Goal: Information Seeking & Learning: Learn about a topic

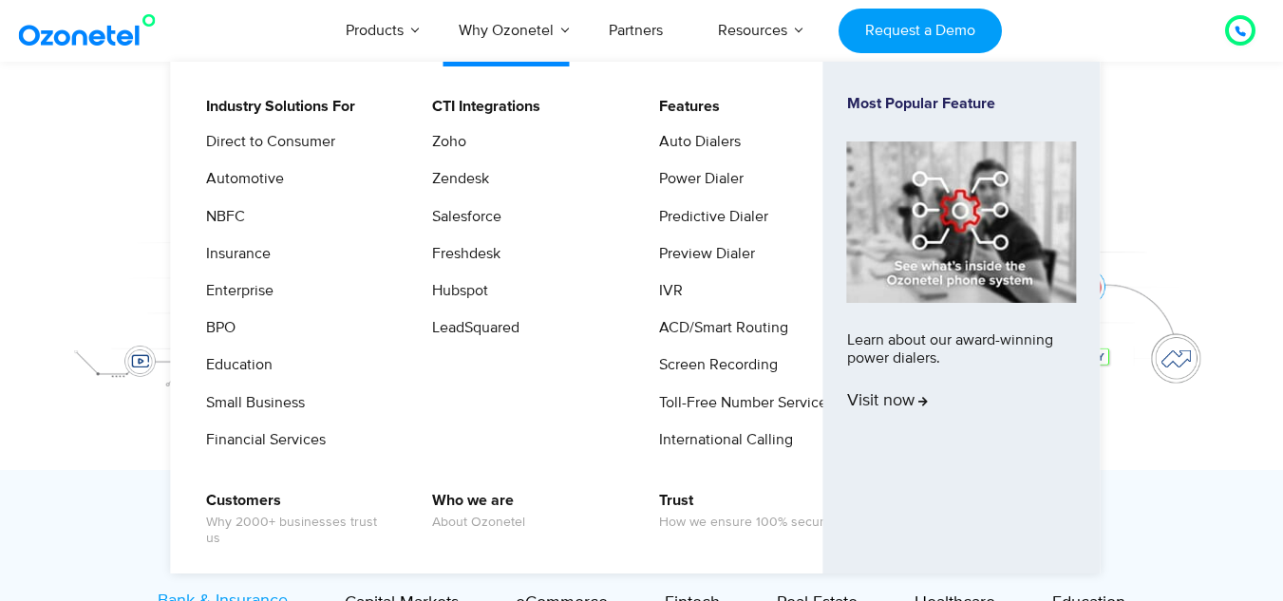
scroll to position [285, 0]
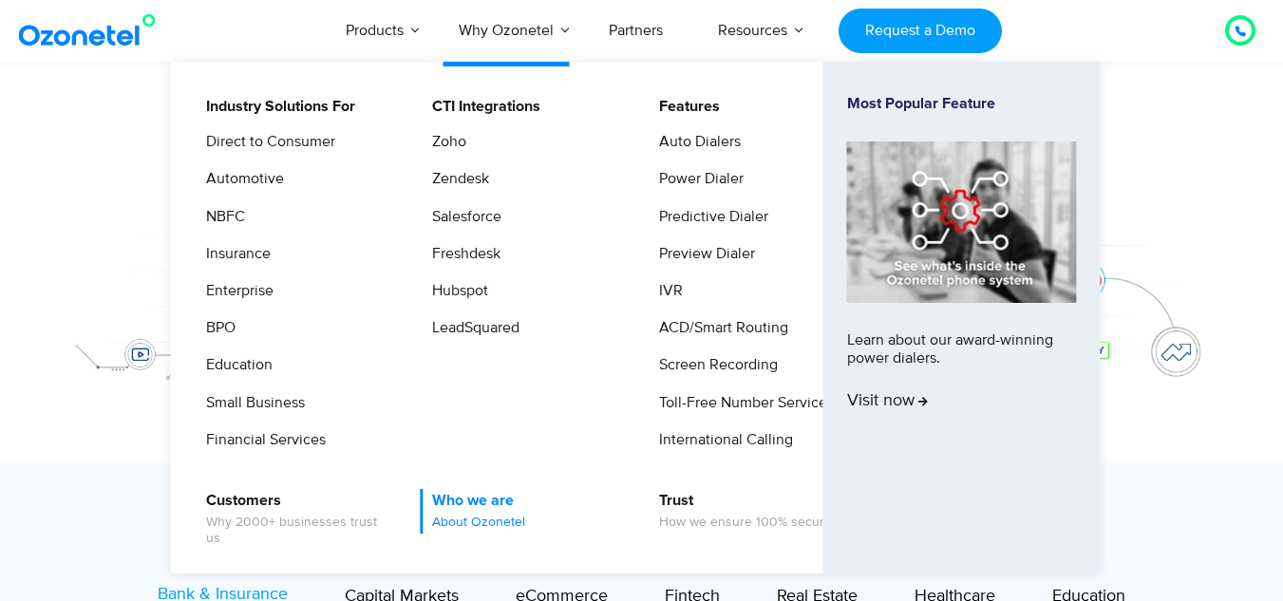
click at [479, 505] on link "Who we are About Ozonetel" at bounding box center [474, 511] width 108 height 45
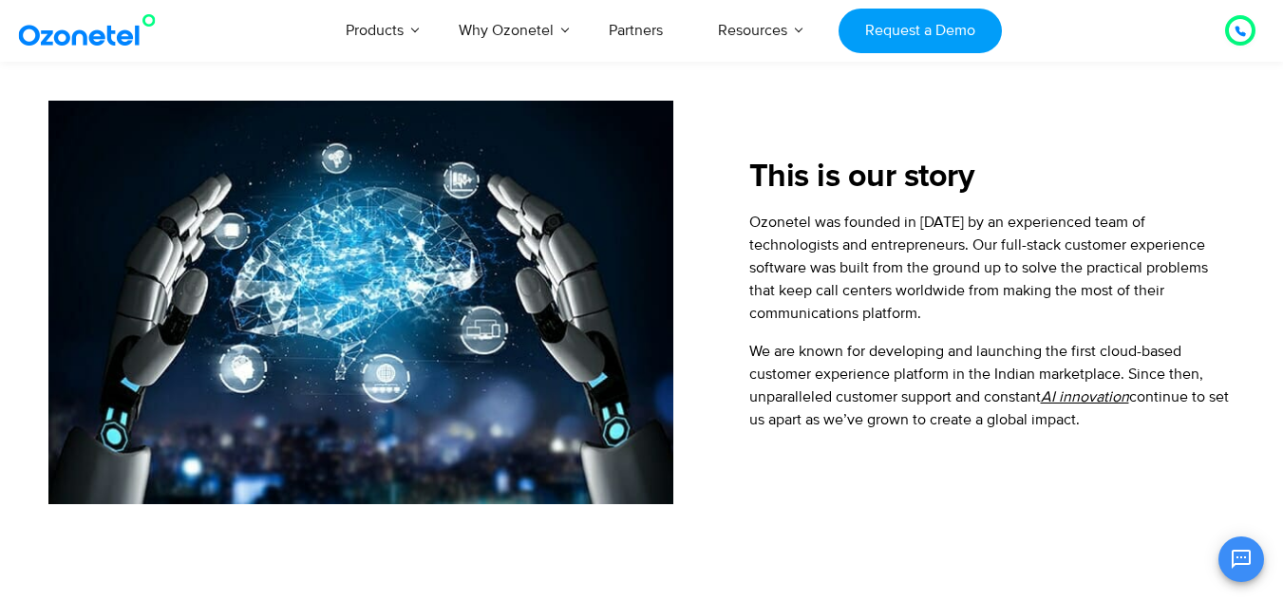
scroll to position [665, 0]
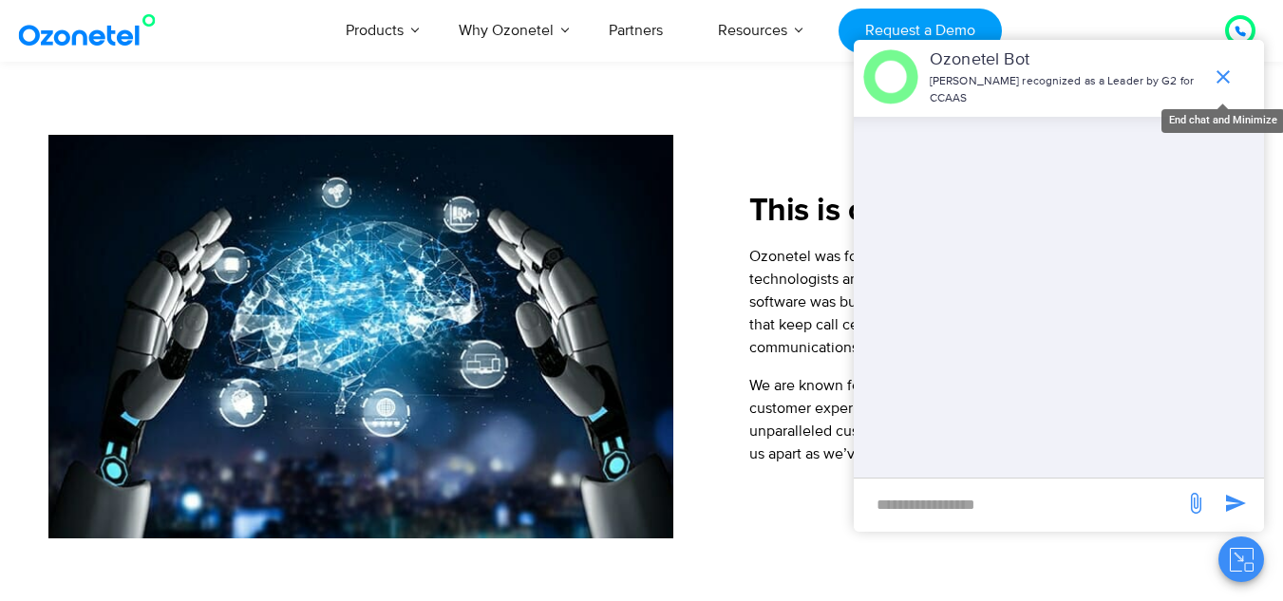
click at [1217, 73] on icon "end chat or minimize" at bounding box center [1222, 77] width 23 height 23
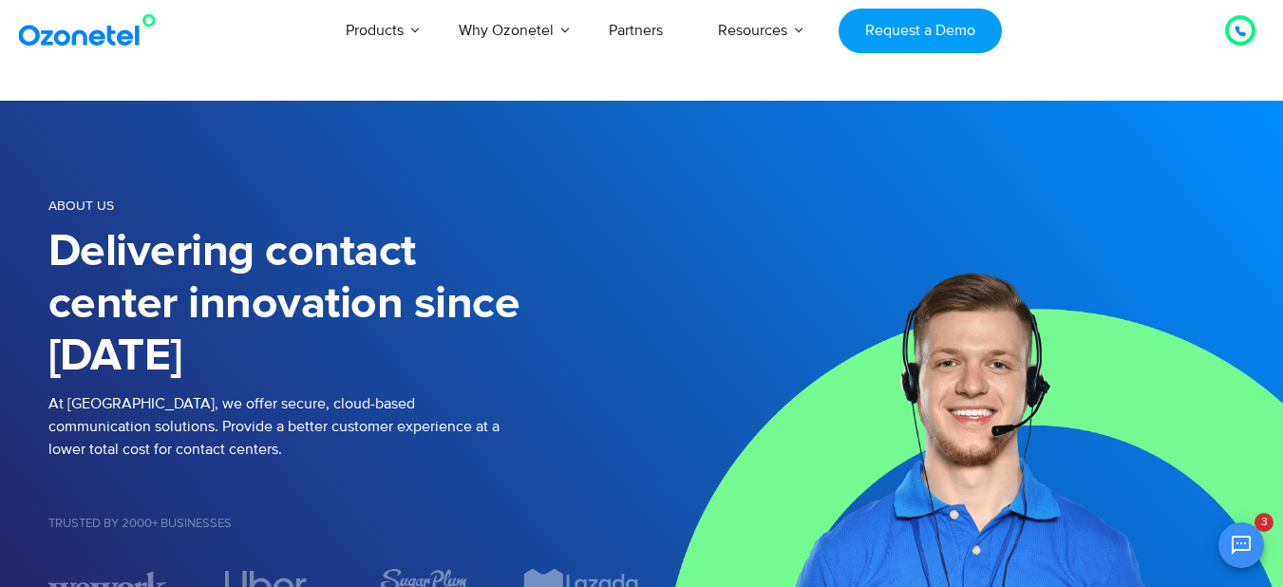
scroll to position [0, 0]
